Goal: Submit feedback/report problem

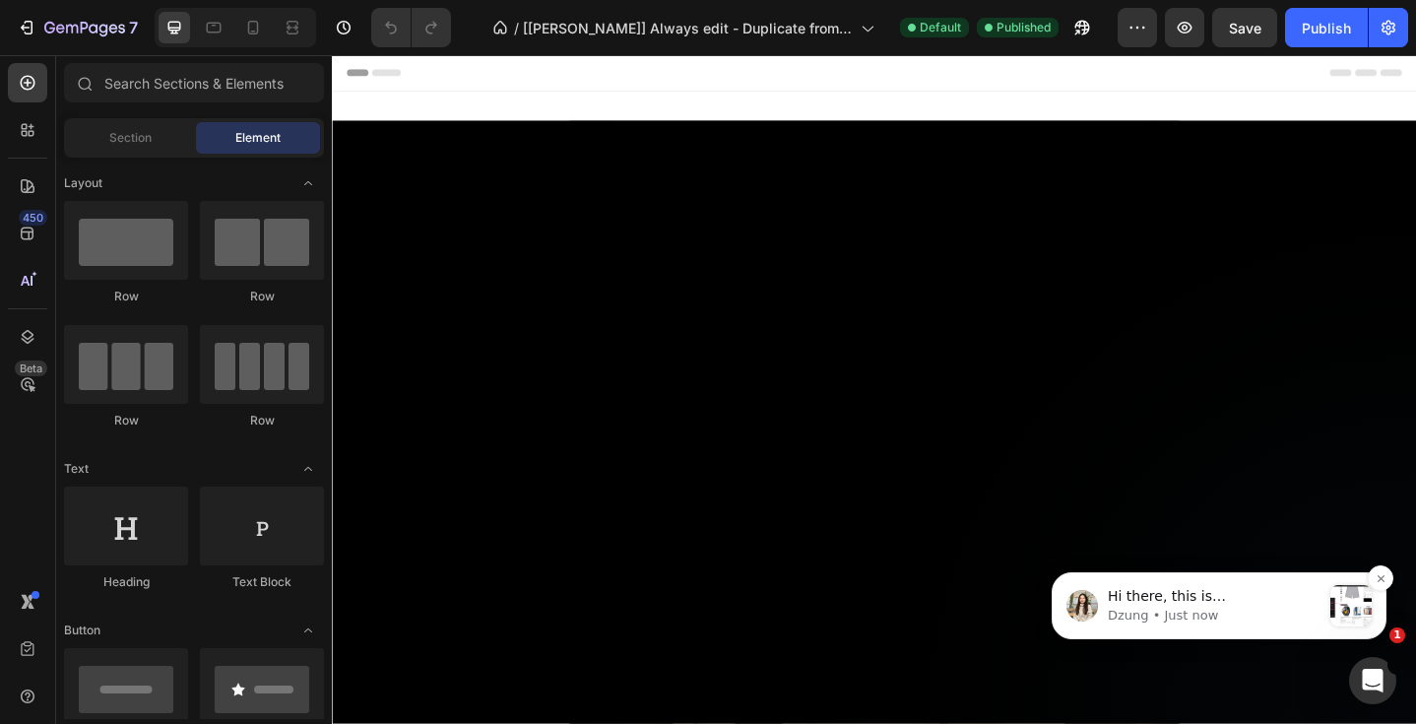
click at [1228, 609] on p "Dzung • Just now" at bounding box center [1214, 616] width 213 height 18
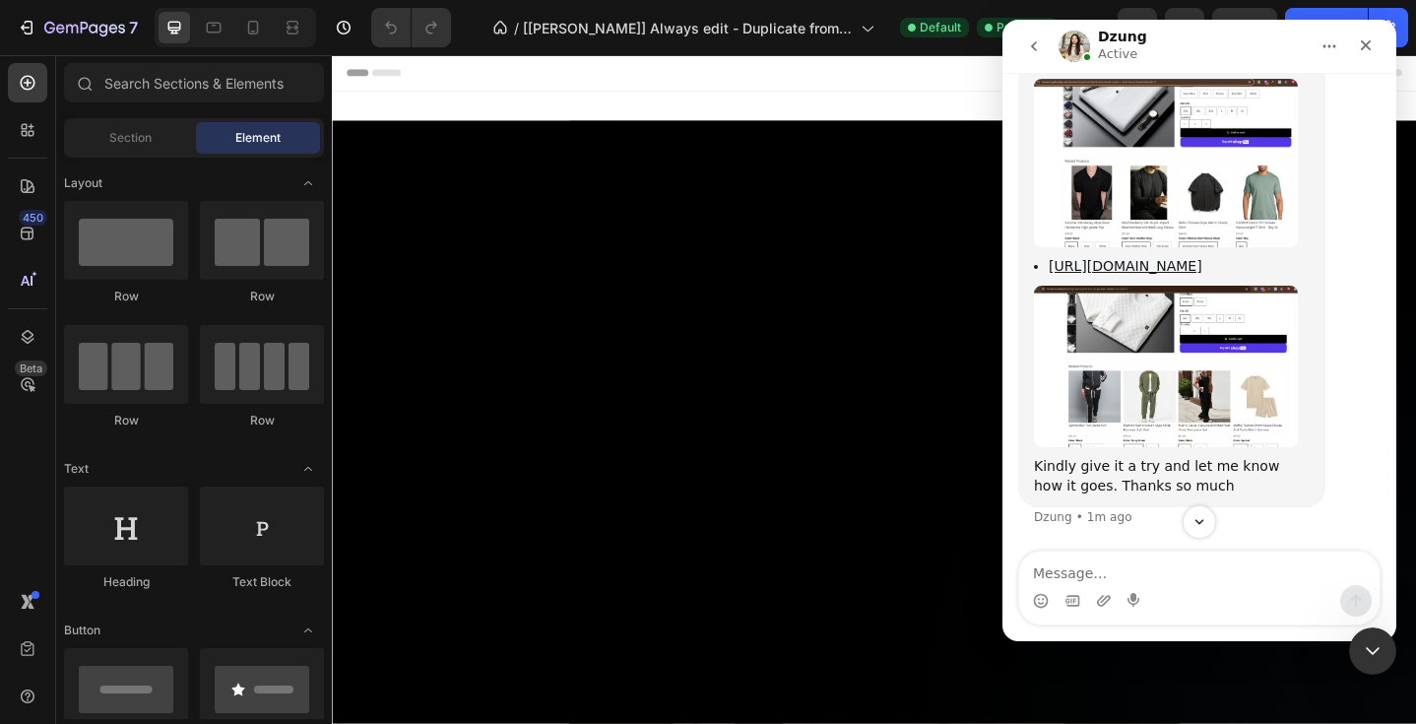
scroll to position [21259, 0]
click at [1374, 650] on icon "Close Intercom Messenger" at bounding box center [1370, 648] width 24 height 24
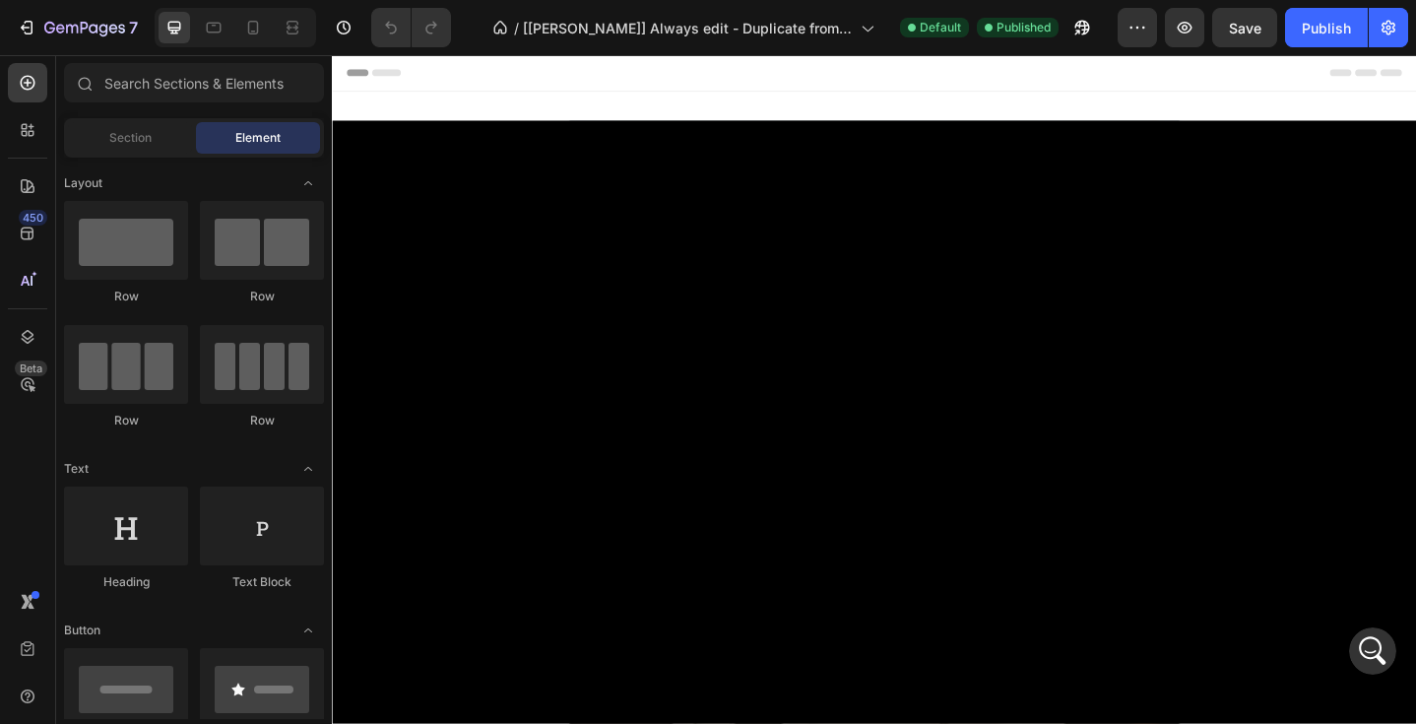
scroll to position [21226, 0]
click at [1376, 646] on icon "Open Intercom Messenger" at bounding box center [1370, 648] width 33 height 33
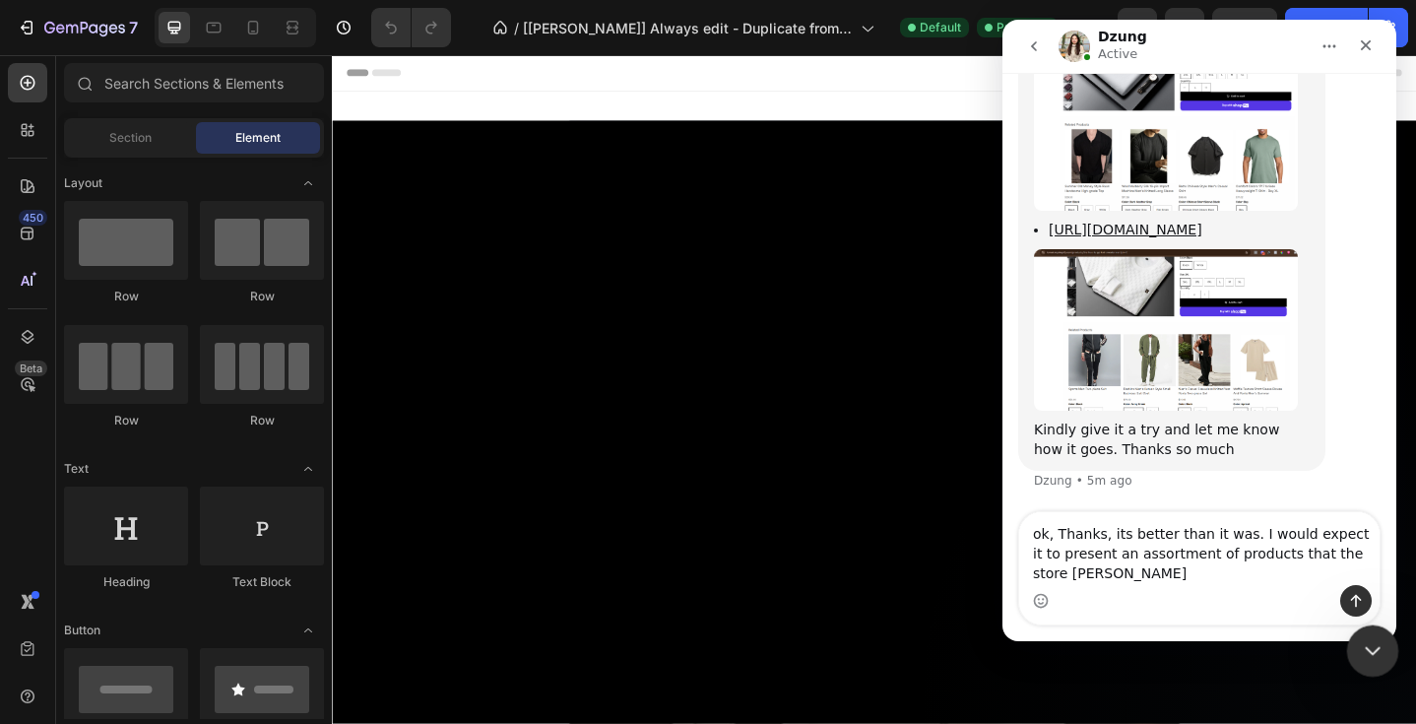
scroll to position [21266, 0]
type textarea "ok, Thanks, its better than it was. I would expect it to present an assortment …"
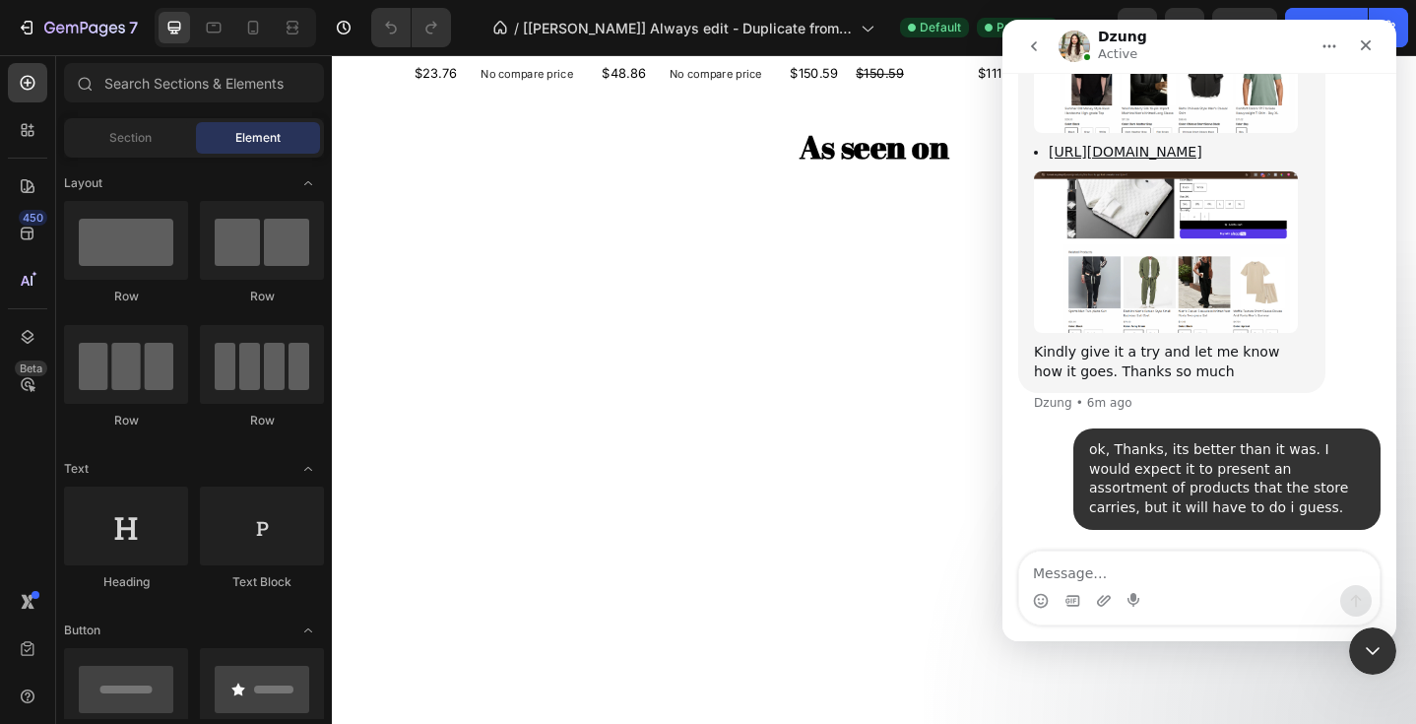
scroll to position [140, 0]
